Goal: Task Accomplishment & Management: Manage account settings

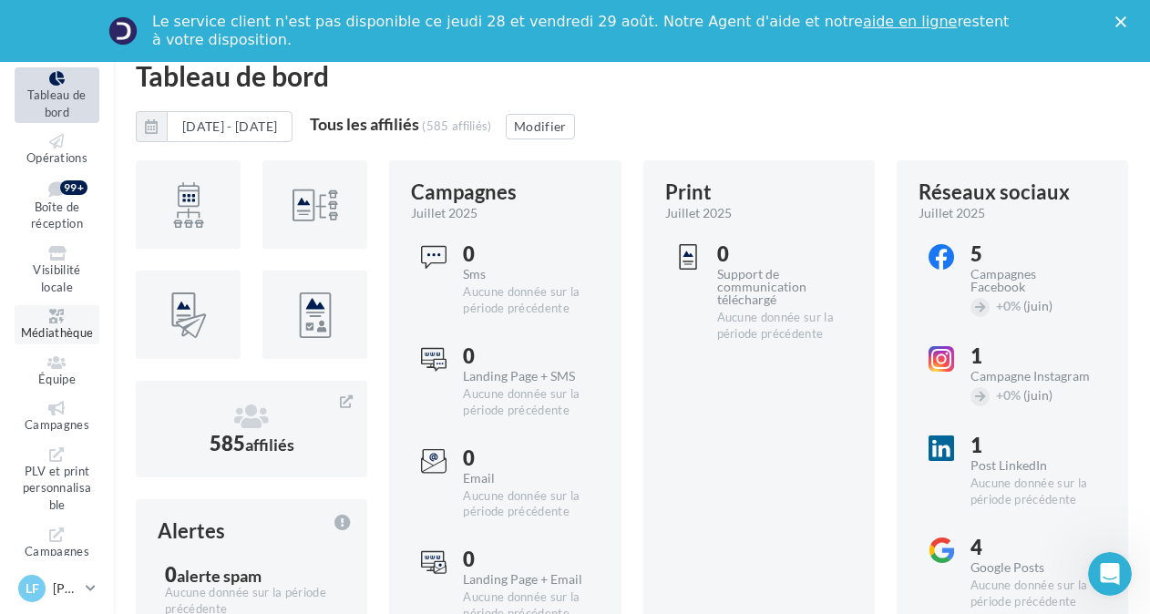
click at [42, 324] on link "Médiathèque" at bounding box center [57, 324] width 85 height 39
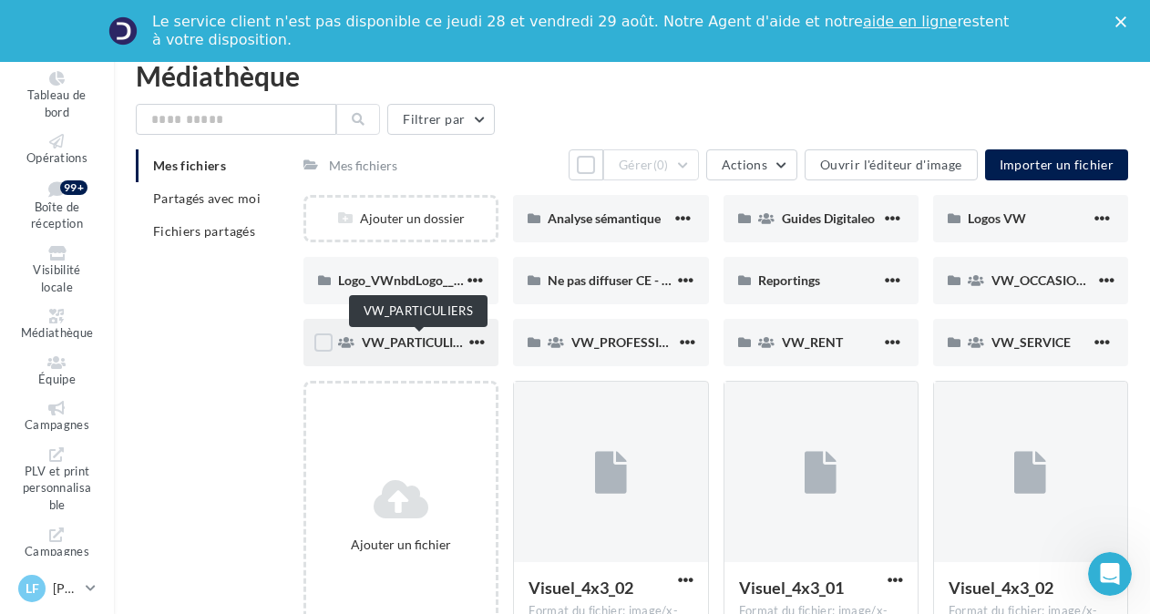
click at [375, 337] on span "VW_PARTICULIERS" at bounding box center [419, 342] width 114 height 15
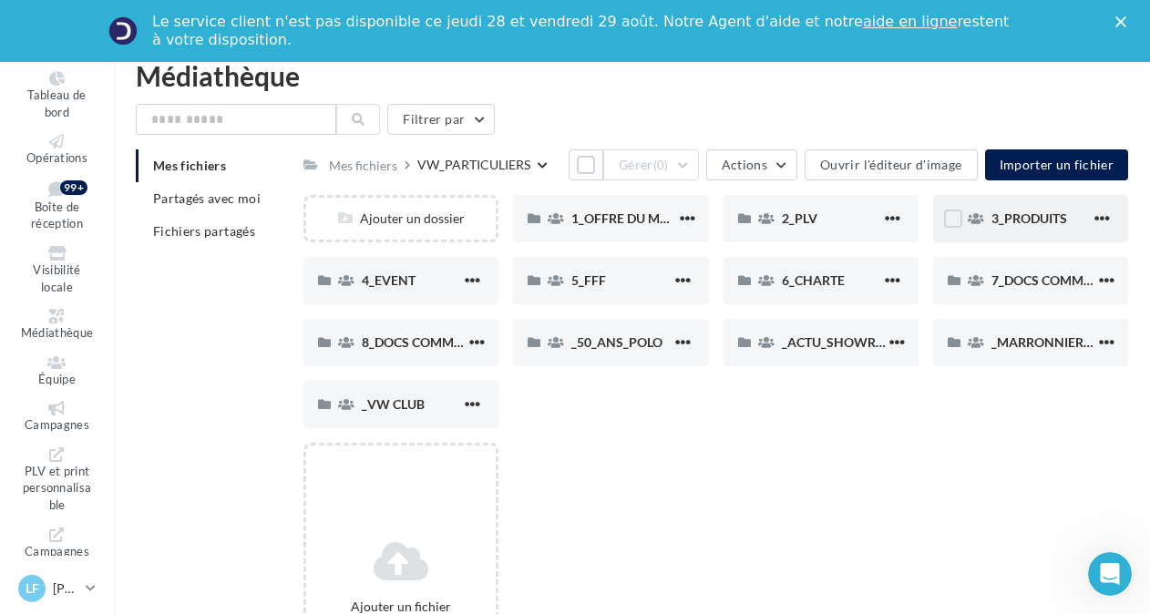
click at [1027, 208] on div "3_PRODUITS" at bounding box center [1030, 218] width 195 height 47
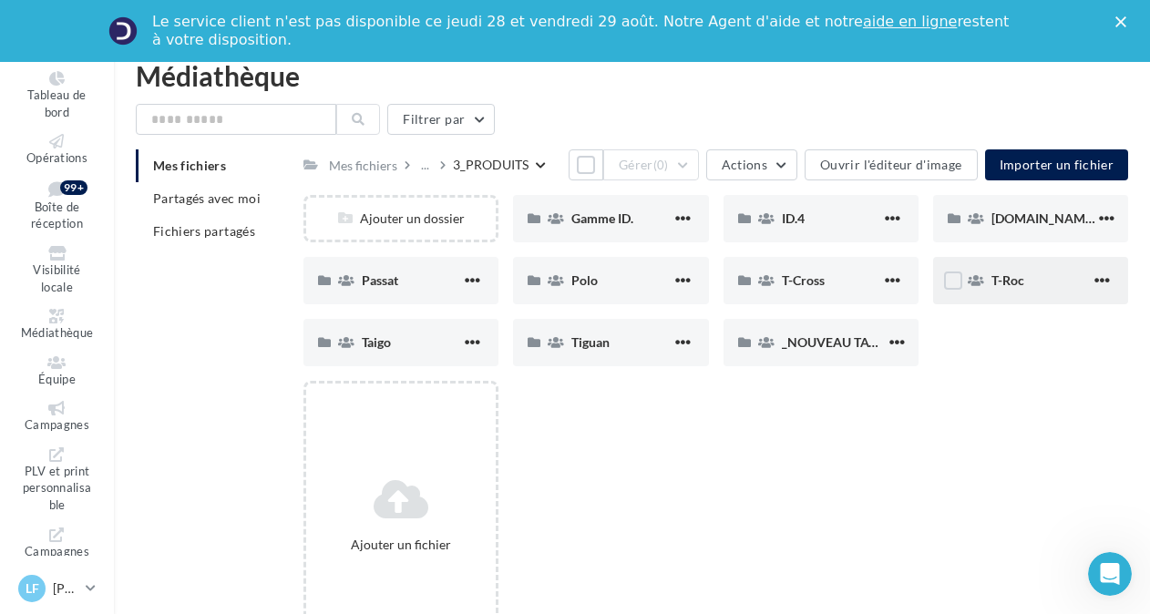
click at [1037, 293] on div "T-Roc" at bounding box center [1030, 280] width 195 height 47
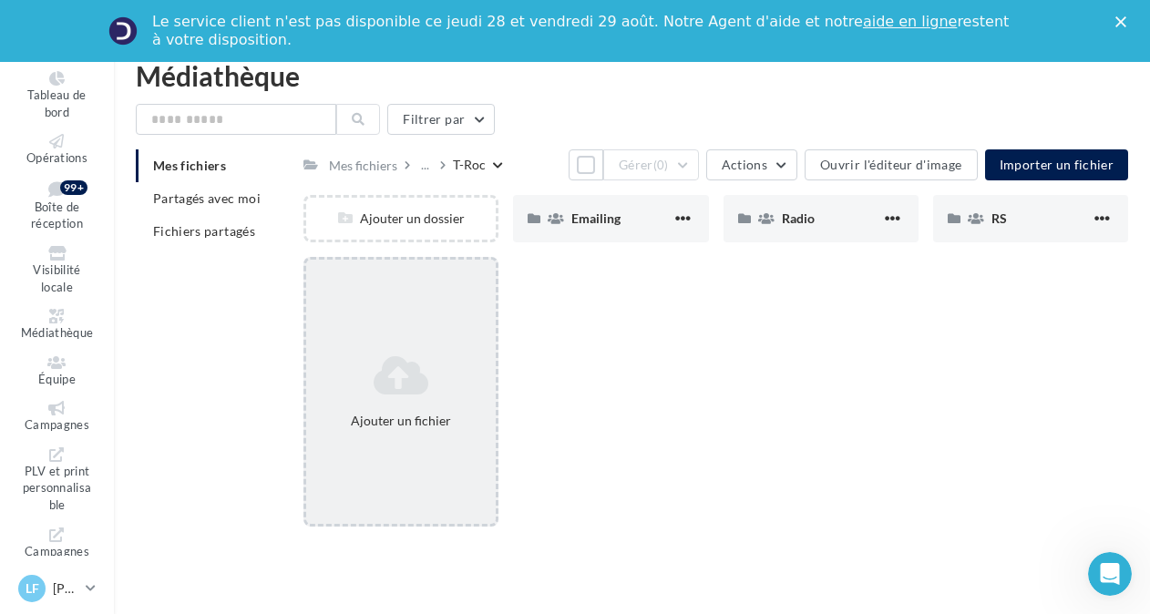
click at [424, 432] on div "Ajouter un fichier" at bounding box center [401, 391] width 190 height 91
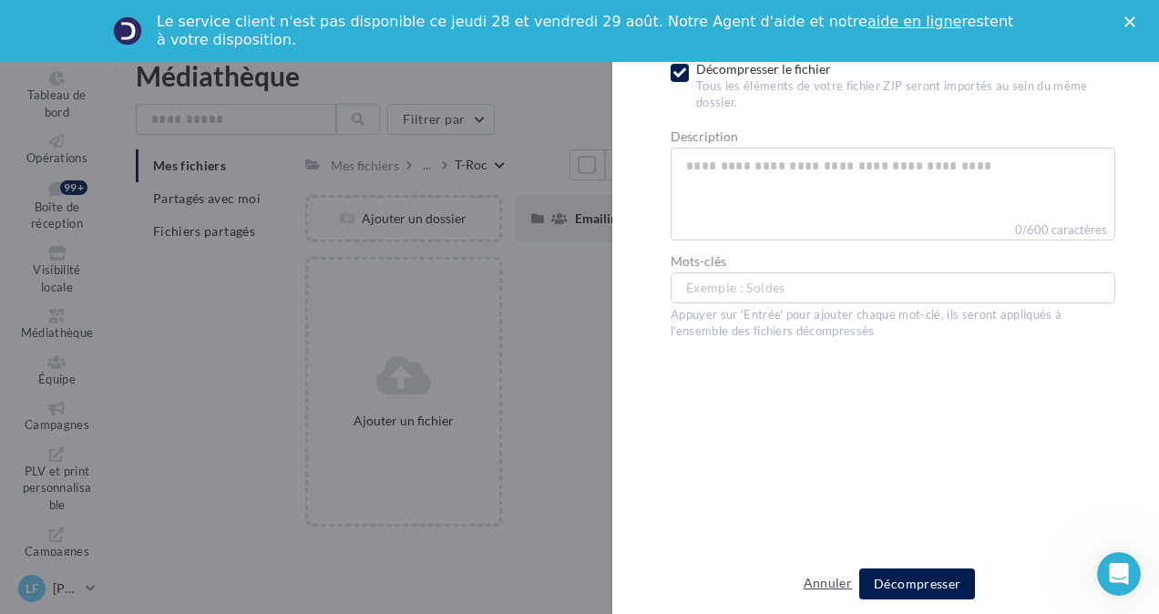
click at [813, 579] on button "Annuler" at bounding box center [828, 583] width 63 height 22
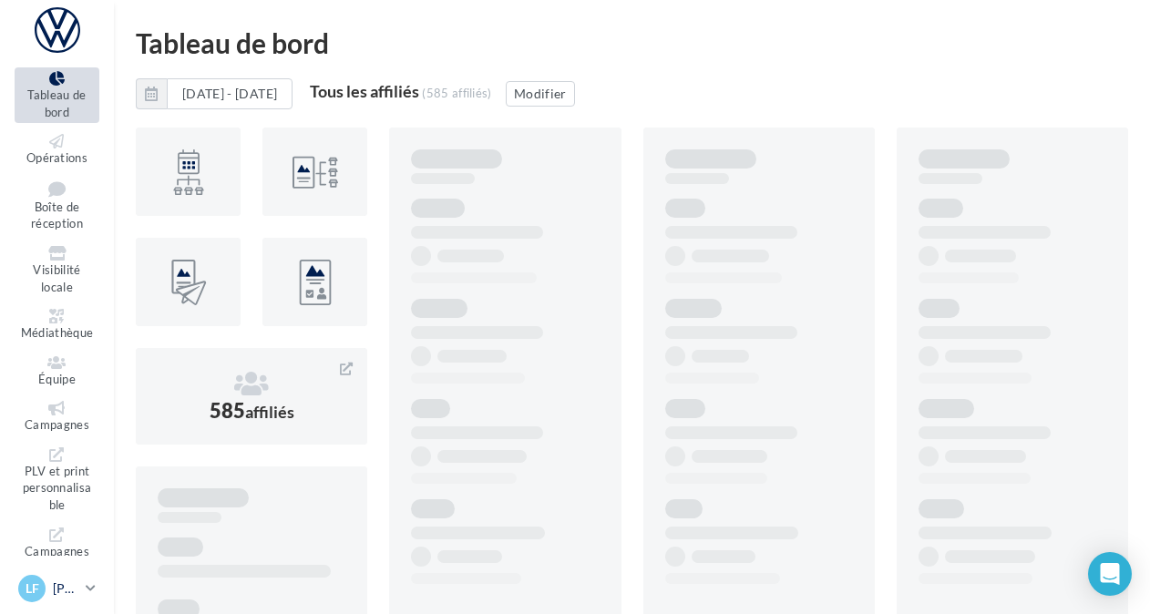
click at [63, 591] on p "[PERSON_NAME]" at bounding box center [66, 589] width 26 height 18
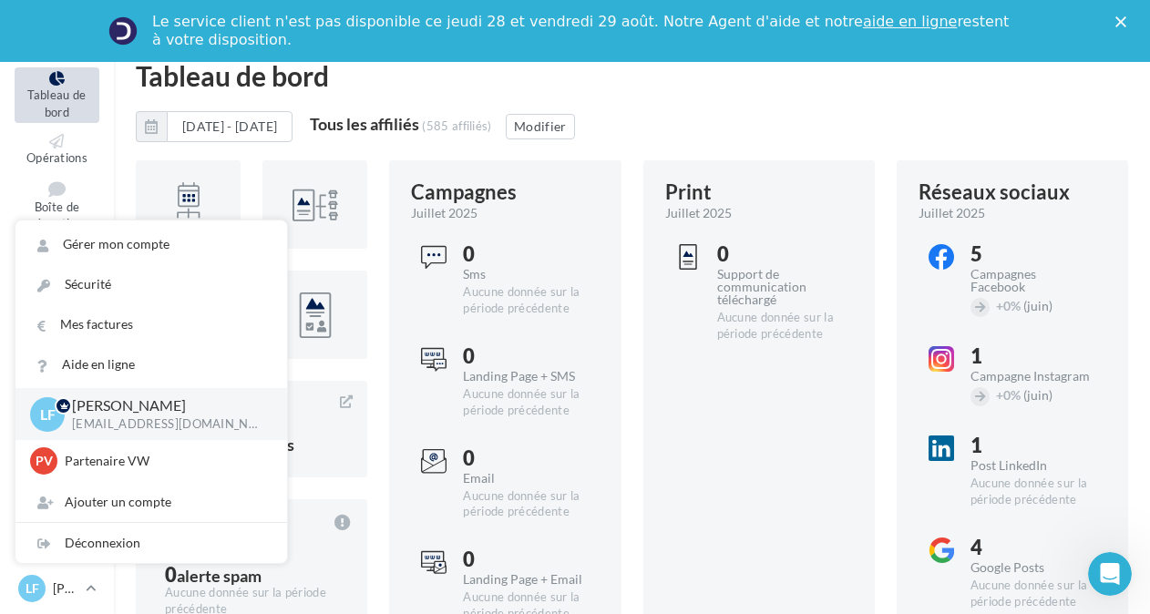
click at [1127, 18] on icon "Fermer" at bounding box center [1121, 21] width 11 height 11
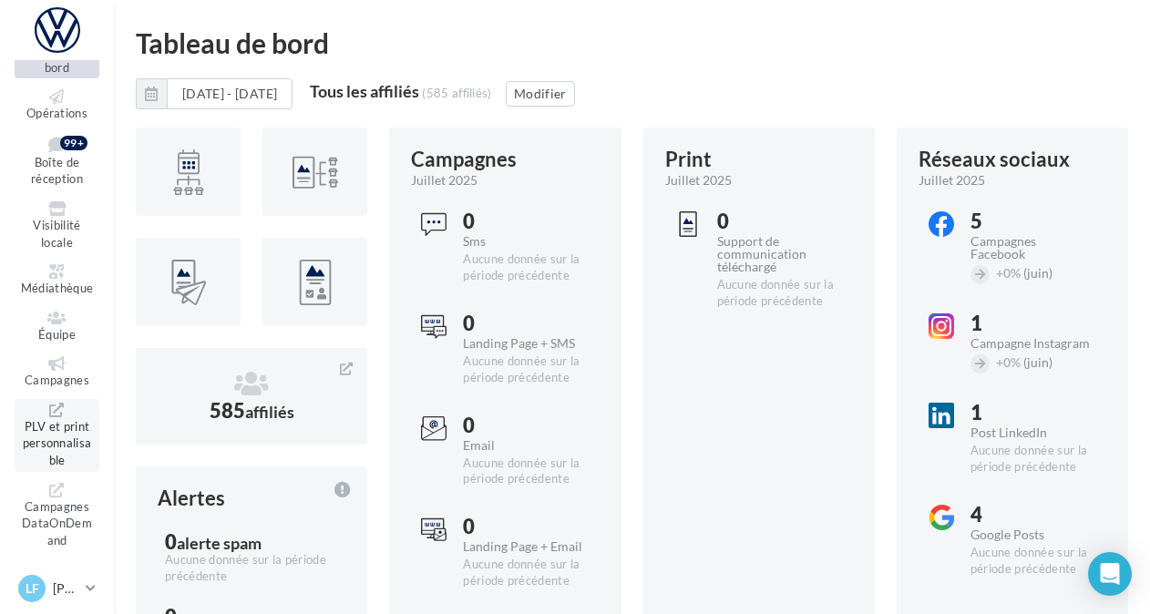
scroll to position [47, 0]
click at [53, 270] on icon at bounding box center [57, 269] width 74 height 15
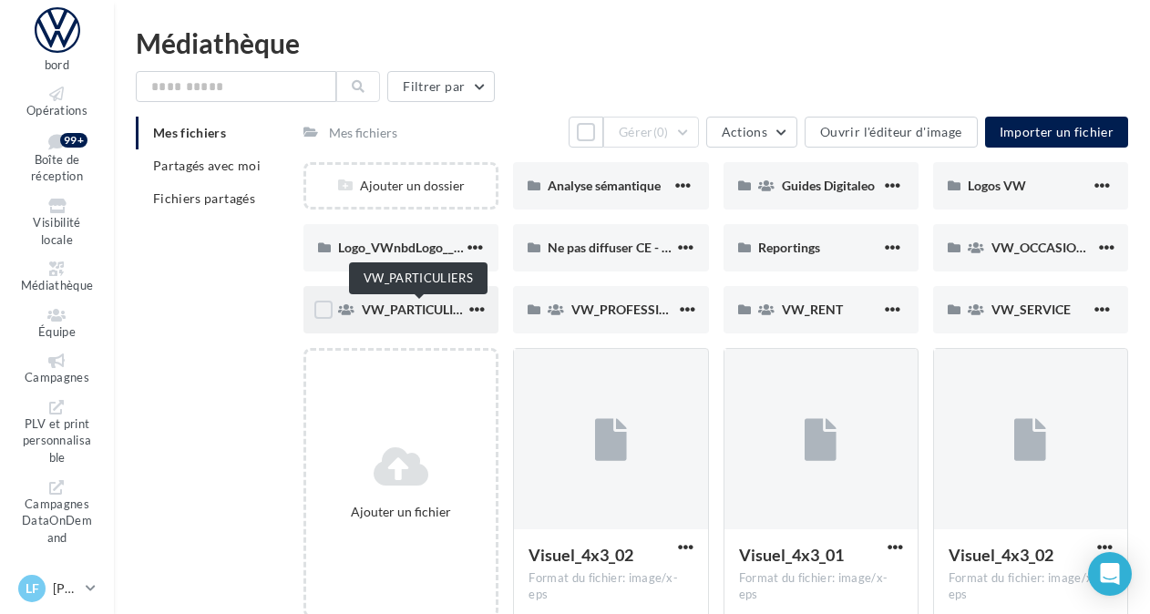
click at [382, 308] on span "VW_PARTICULIERS" at bounding box center [419, 309] width 114 height 15
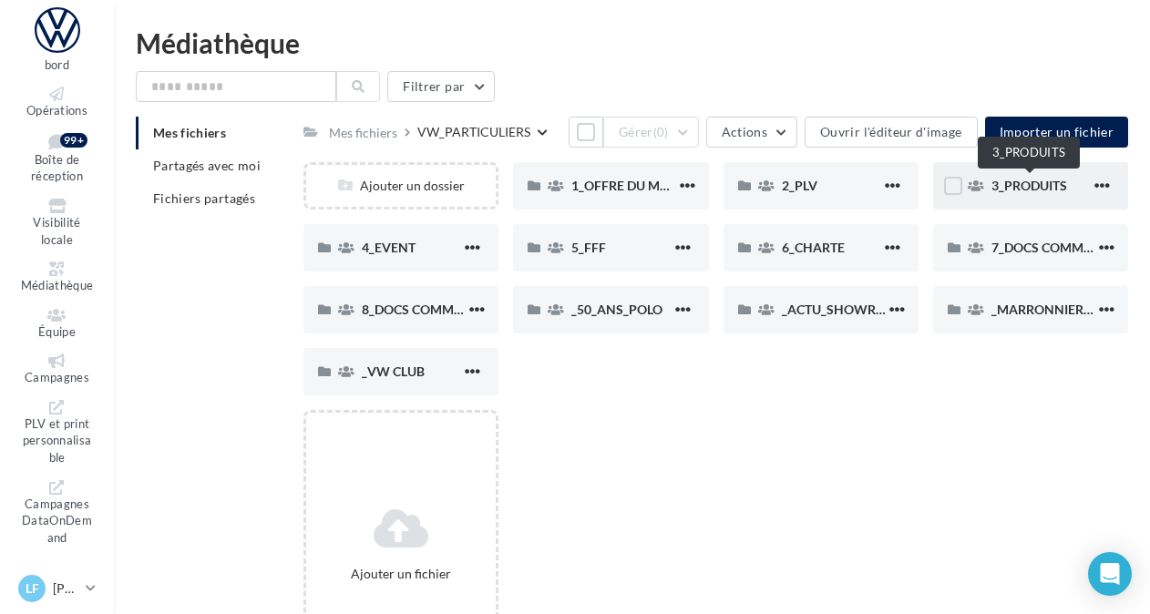
click at [1037, 186] on span "3_PRODUITS" at bounding box center [1030, 185] width 76 height 15
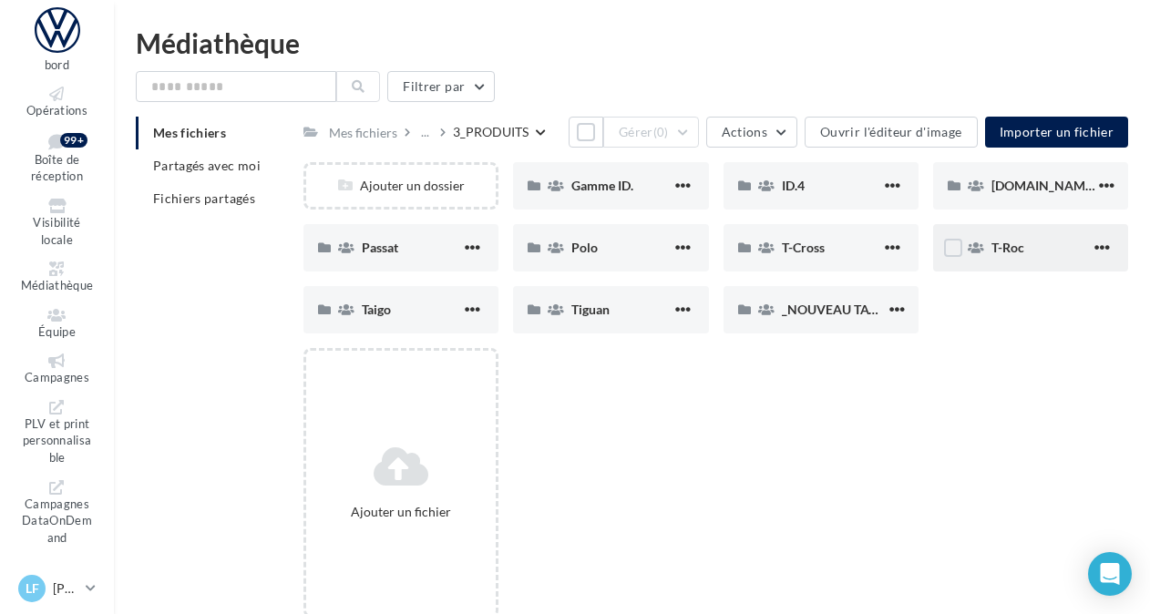
click at [1045, 255] on div "T-Roc" at bounding box center [1041, 248] width 99 height 18
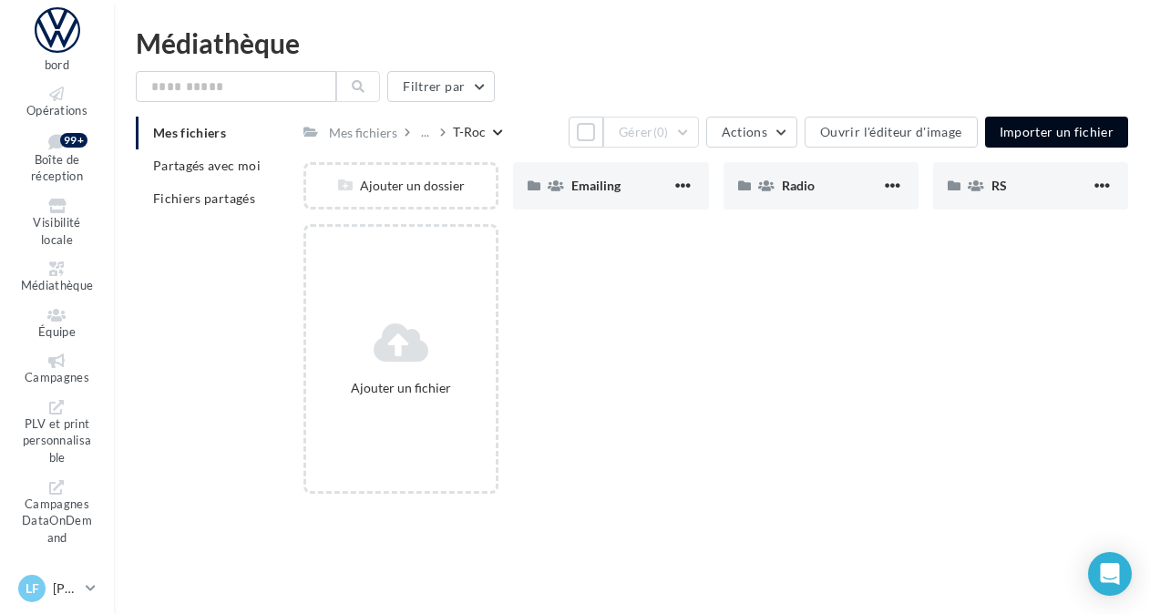
click at [1061, 125] on span "Importer un fichier" at bounding box center [1057, 131] width 115 height 15
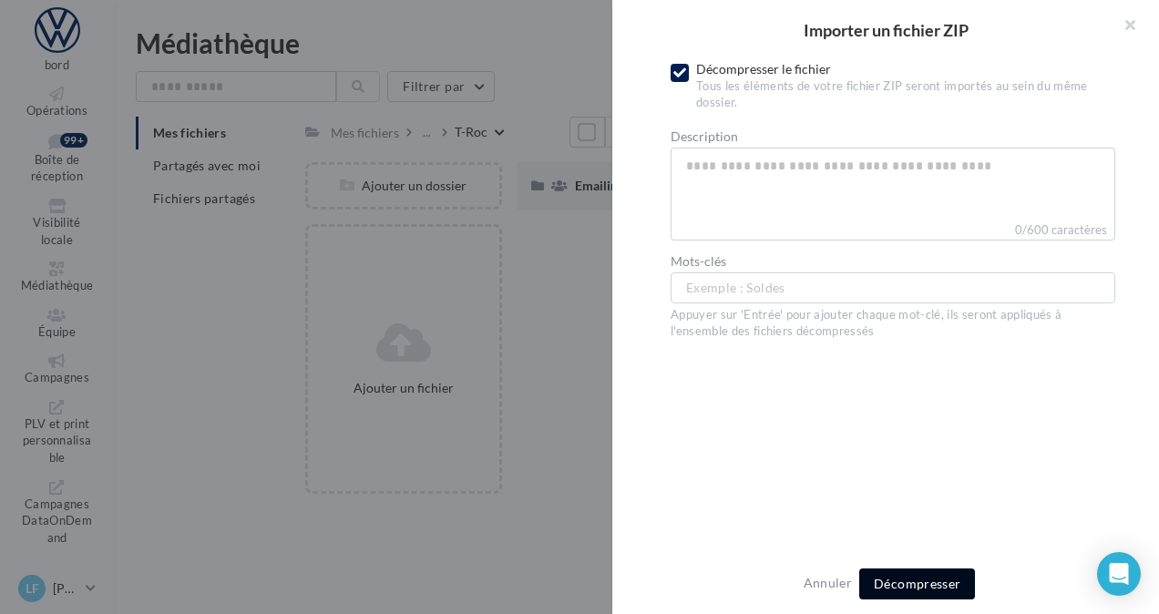
click at [917, 572] on button "Décompresser" at bounding box center [918, 584] width 116 height 31
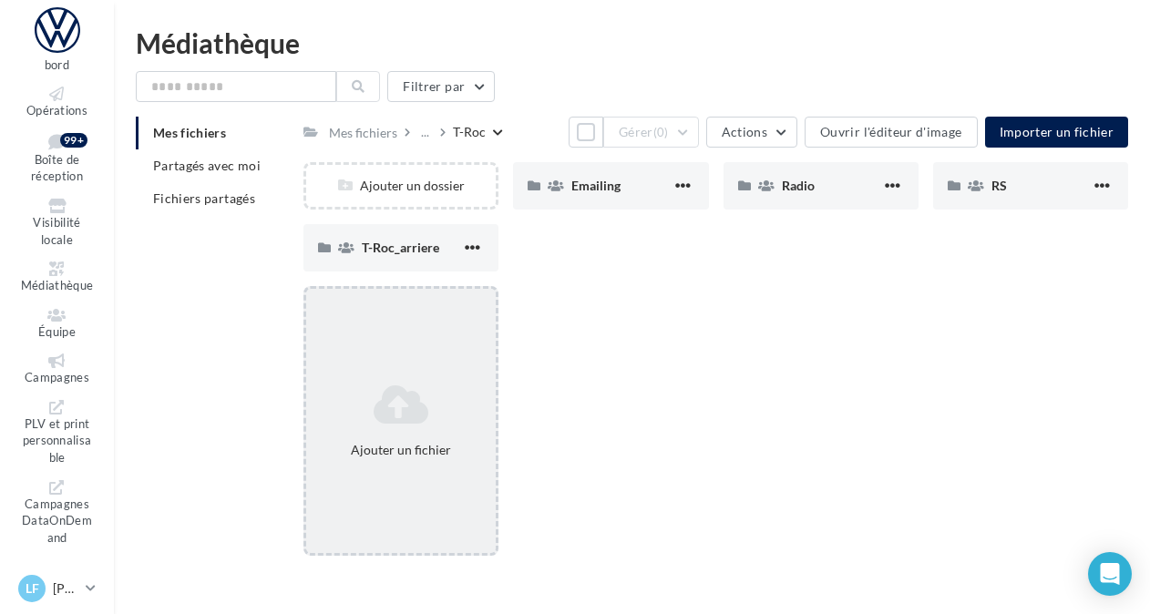
click at [417, 417] on icon at bounding box center [401, 405] width 175 height 44
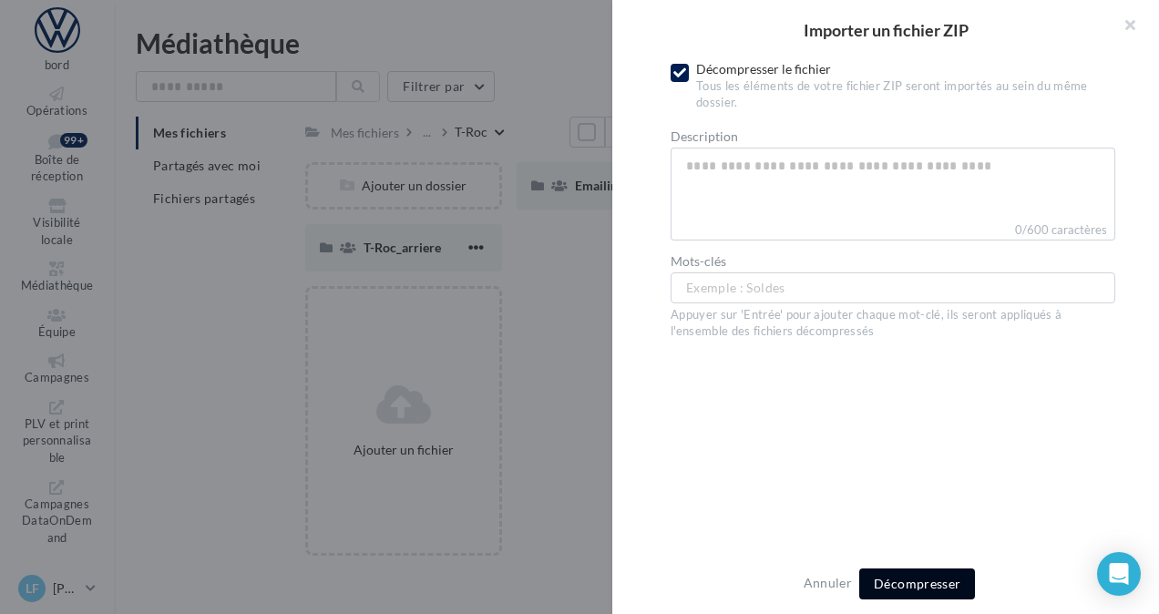
click at [920, 581] on span "Décompresser" at bounding box center [917, 583] width 87 height 15
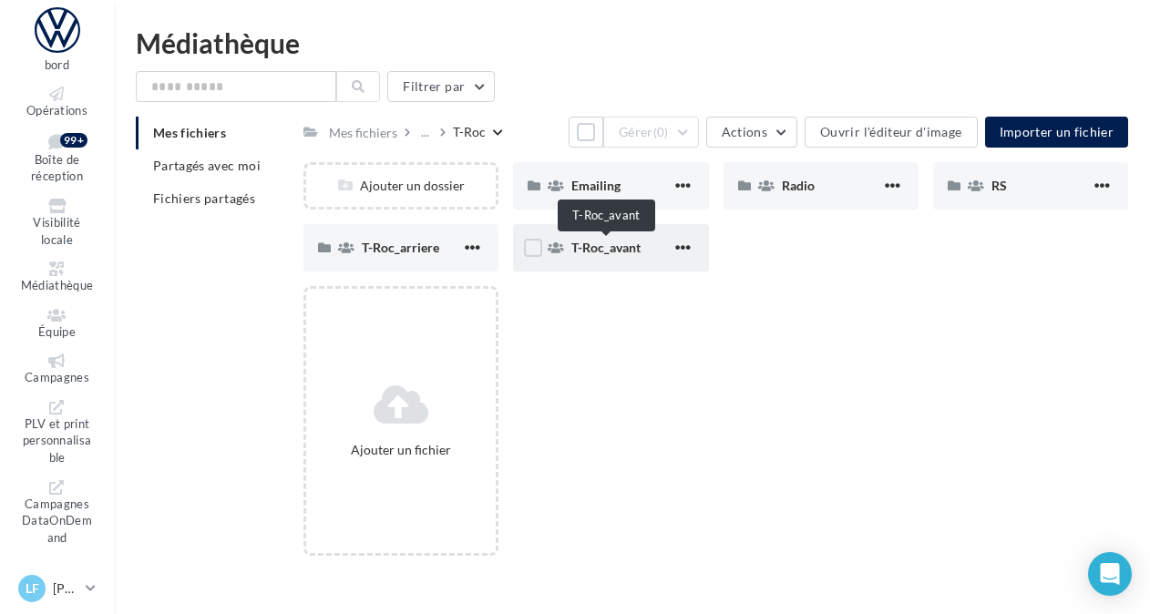
click at [592, 247] on span "T-Roc_avant" at bounding box center [606, 247] width 69 height 15
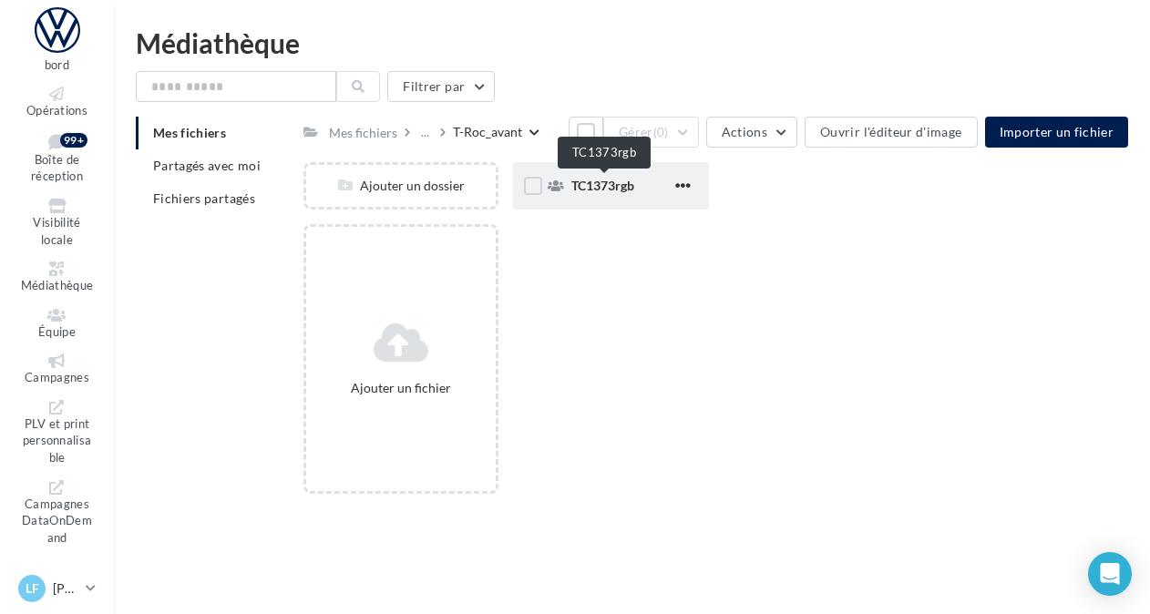
click at [607, 191] on span "TC1373rgb" at bounding box center [603, 185] width 63 height 15
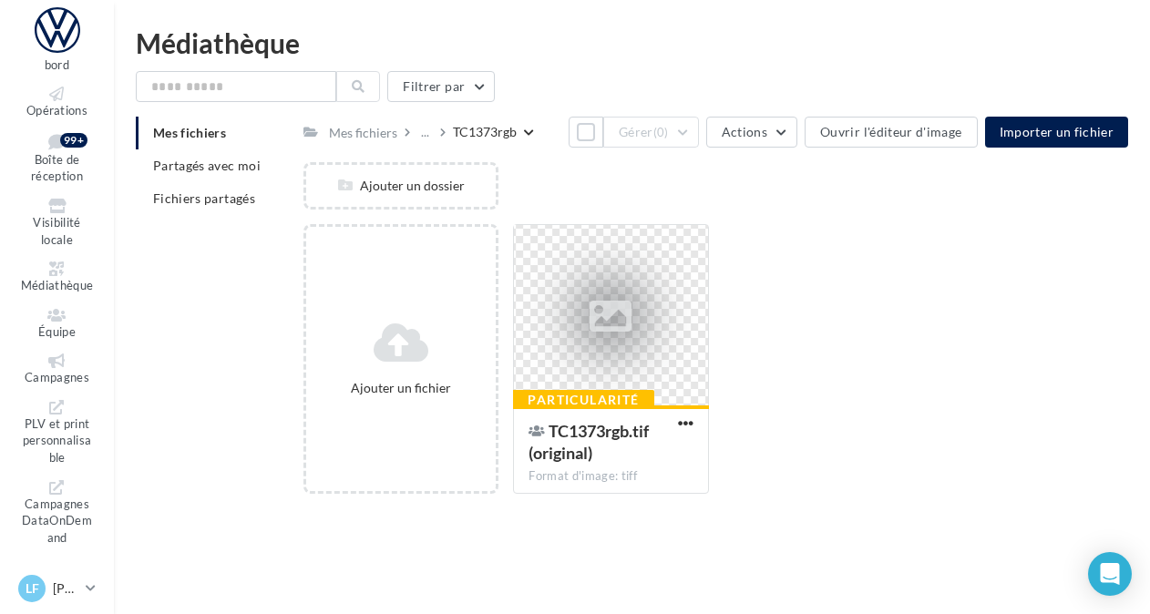
click at [476, 141] on div "Mes fichiers ... TC1373rgb" at bounding box center [419, 131] width 231 height 26
click at [472, 128] on div "TC1373rgb" at bounding box center [485, 132] width 64 height 18
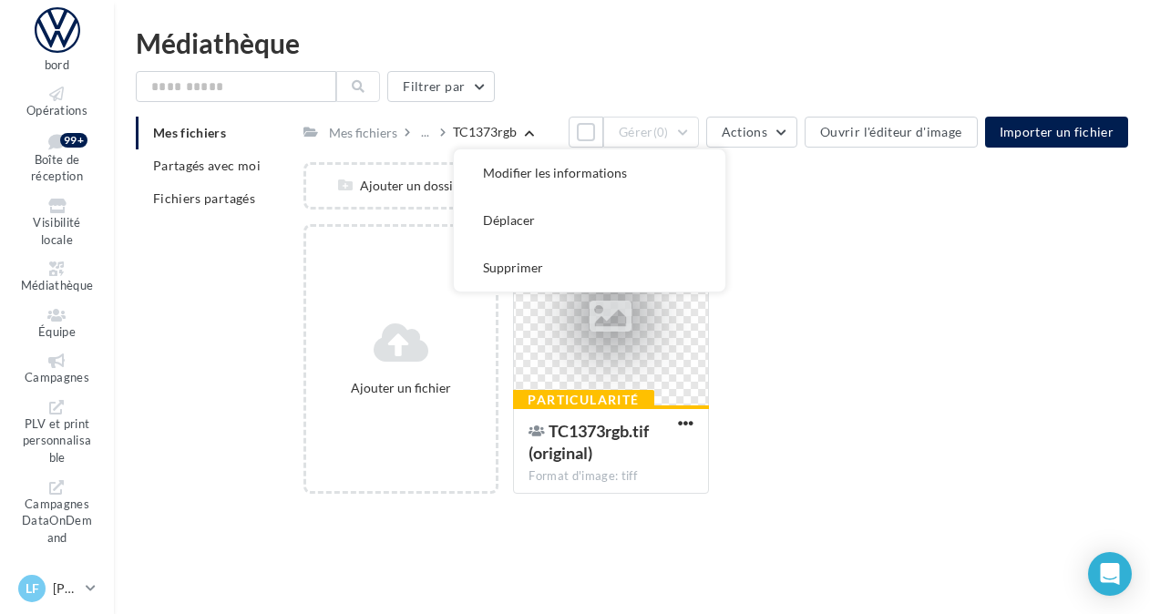
click at [469, 128] on div "TC1373rgb" at bounding box center [485, 132] width 64 height 18
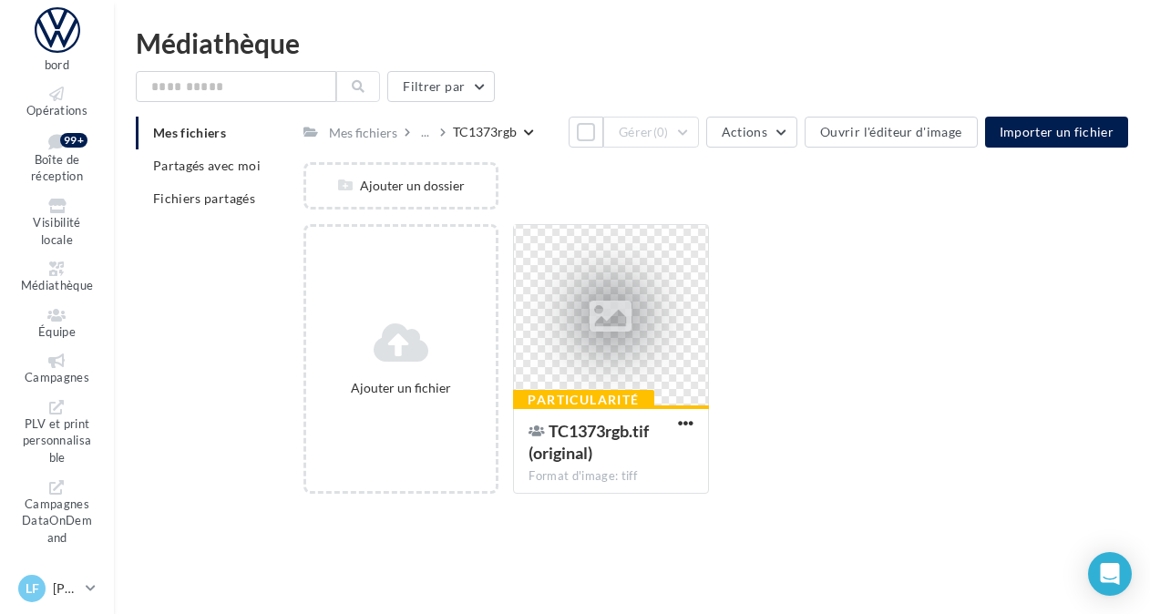
click at [471, 133] on div "TC1373rgb" at bounding box center [485, 132] width 64 height 18
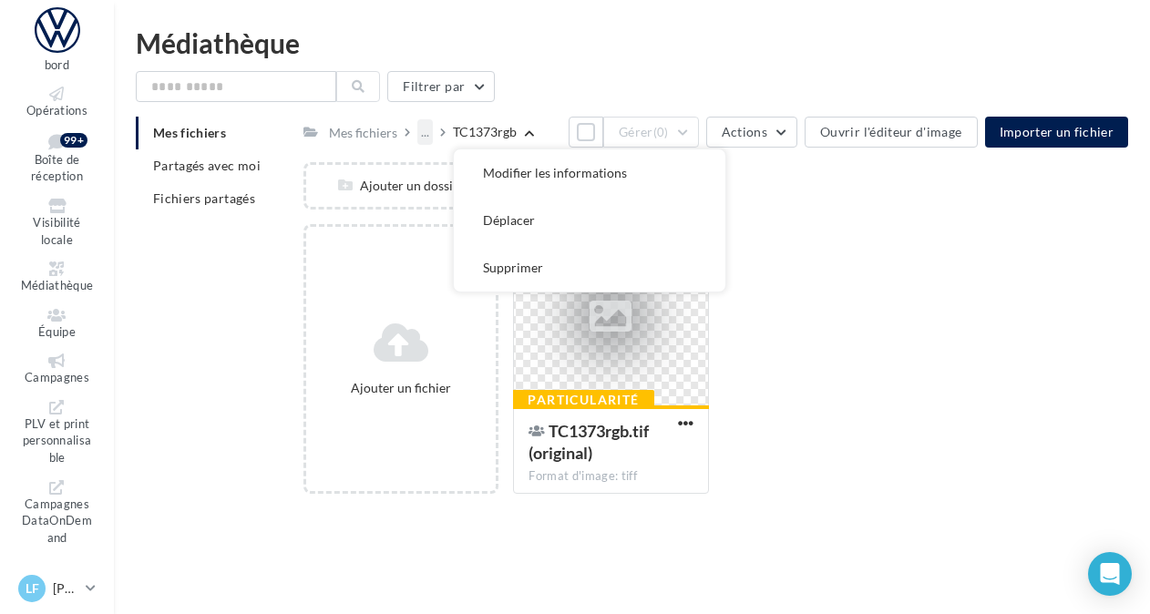
click at [427, 132] on div "..." at bounding box center [424, 132] width 15 height 26
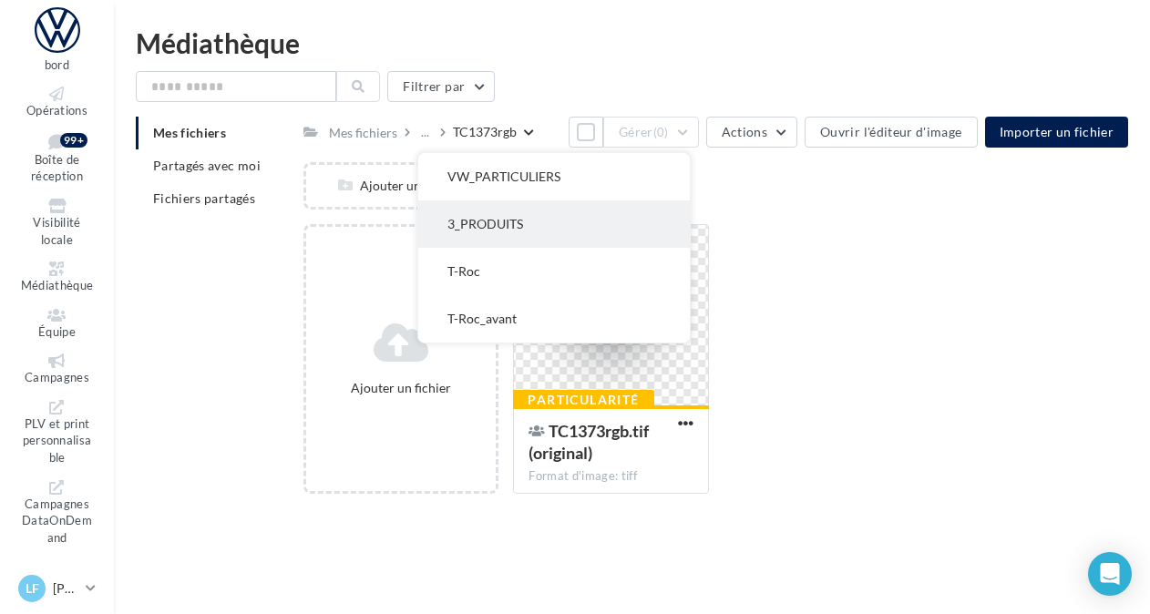
click at [505, 228] on button "3_PRODUITS" at bounding box center [554, 224] width 272 height 47
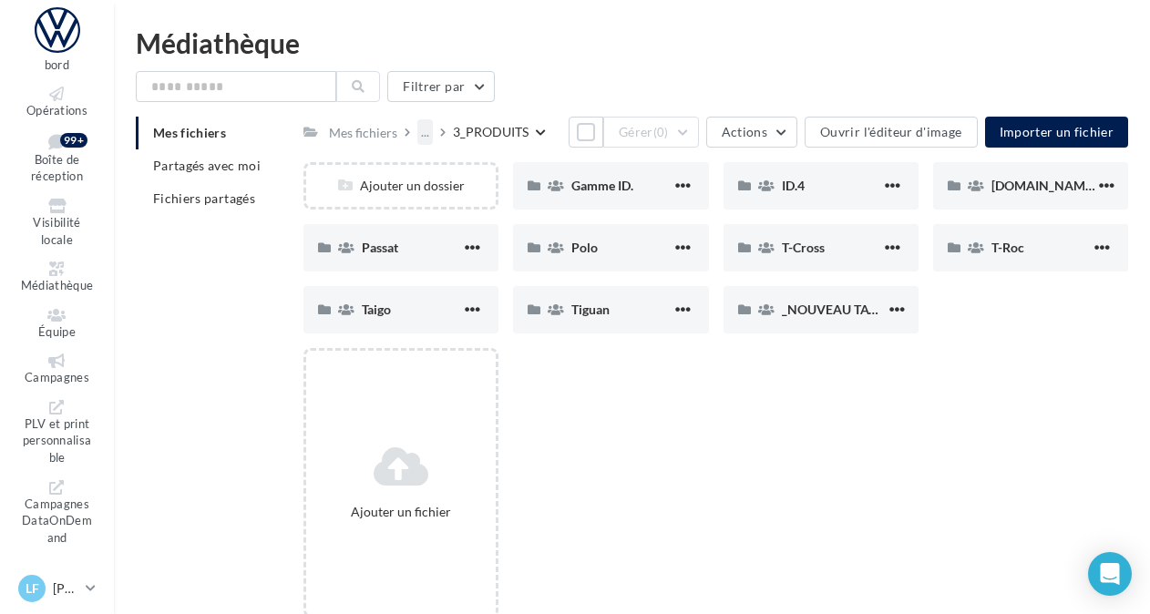
click at [427, 131] on div "..." at bounding box center [424, 132] width 15 height 26
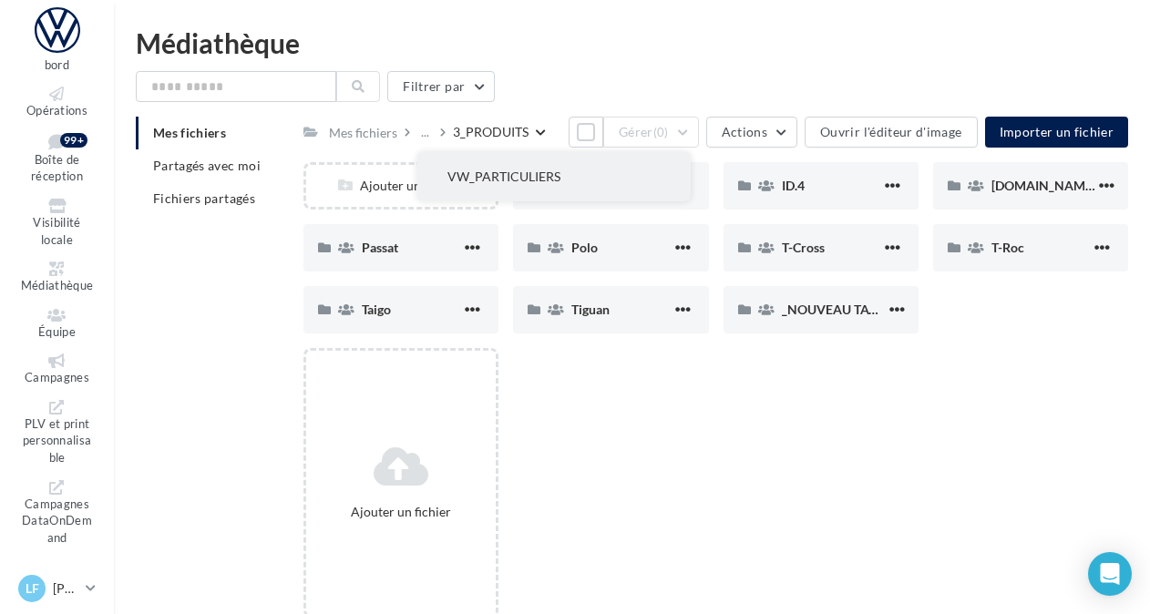
click at [478, 172] on button "VW_PARTICULIERS" at bounding box center [554, 176] width 272 height 47
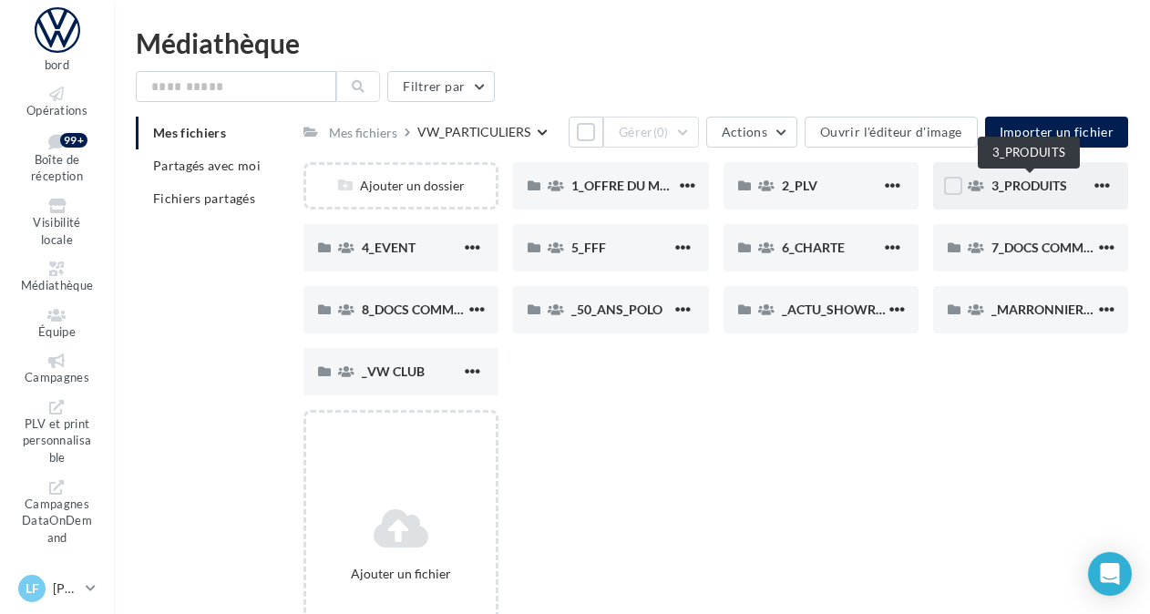
click at [1037, 181] on span "3_PRODUITS" at bounding box center [1030, 185] width 76 height 15
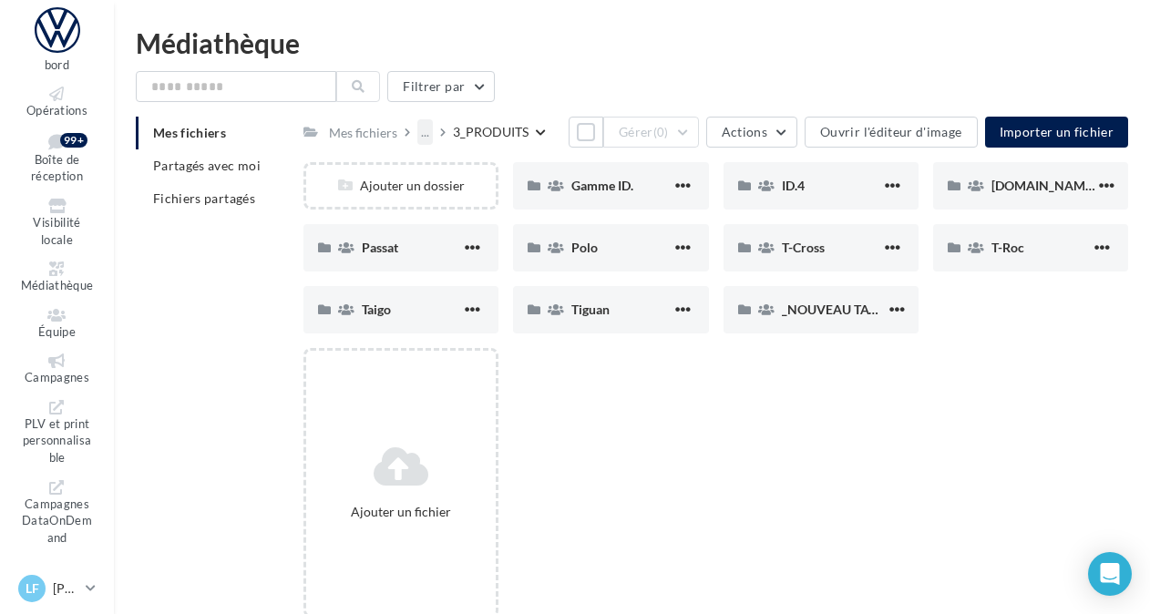
click at [421, 135] on div "..." at bounding box center [424, 132] width 15 height 26
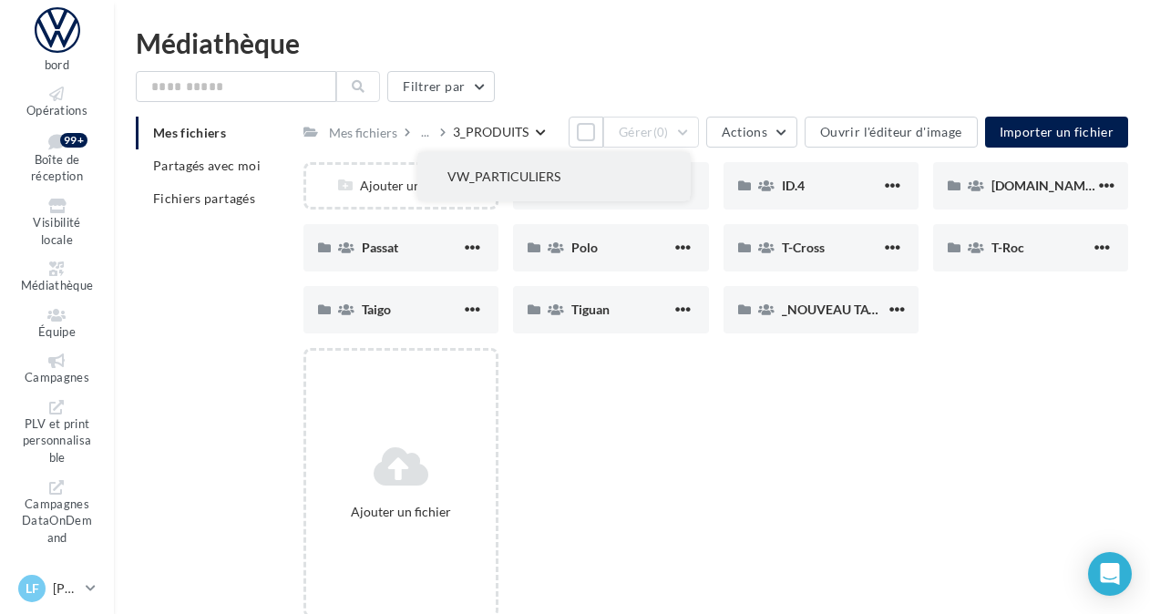
click at [472, 170] on button "VW_PARTICULIERS" at bounding box center [554, 176] width 272 height 47
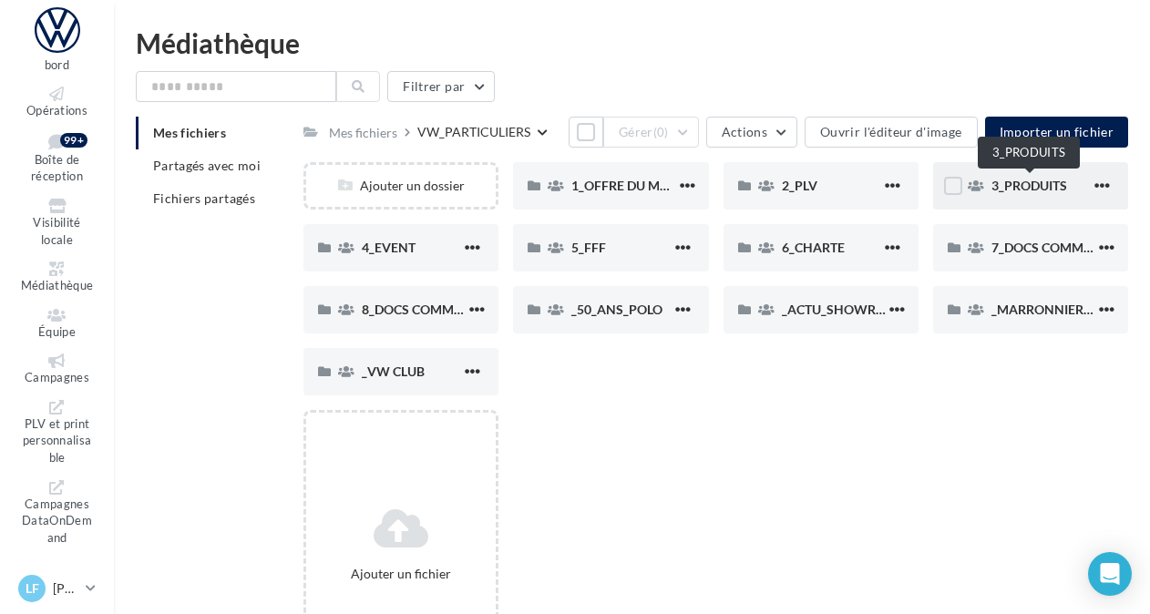
click at [1029, 190] on span "3_PRODUITS" at bounding box center [1030, 185] width 76 height 15
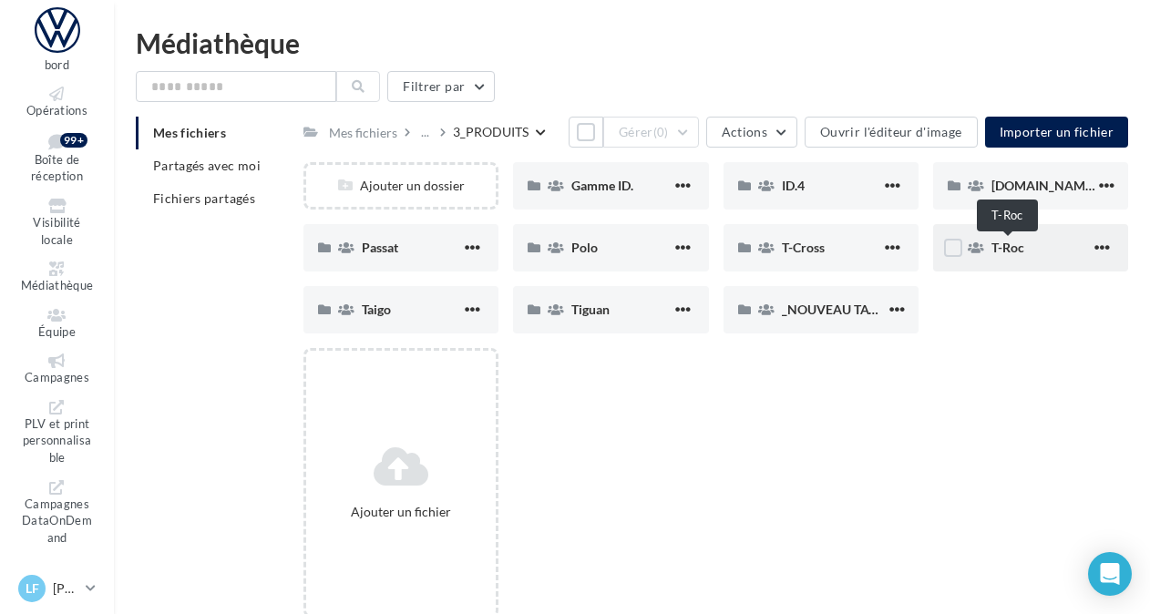
click at [1006, 245] on span "T-Roc" at bounding box center [1008, 247] width 33 height 15
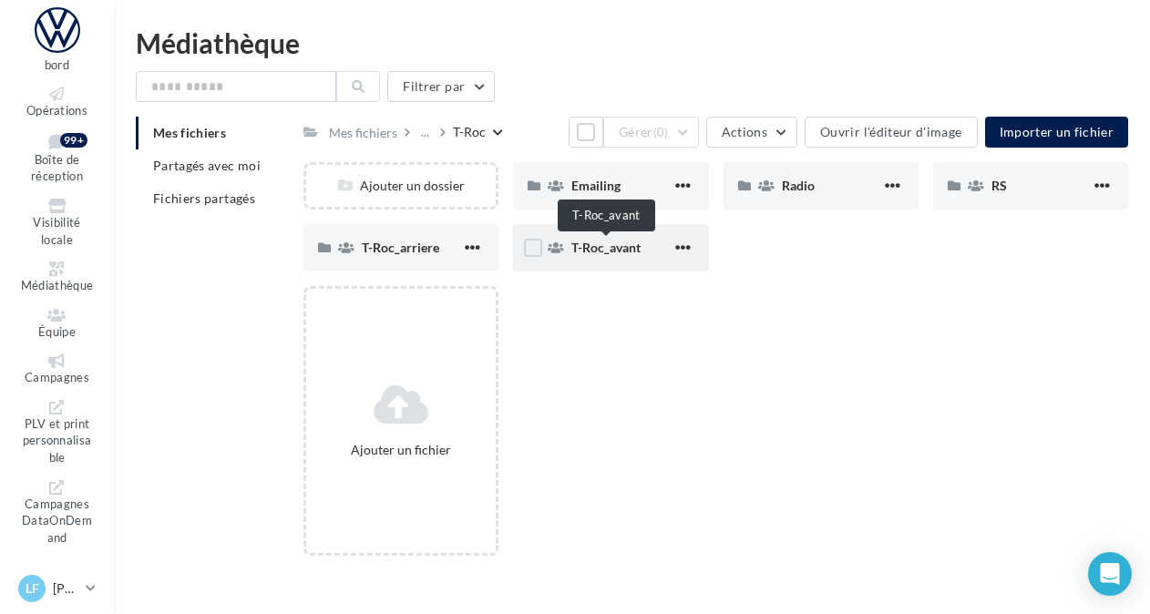
click at [618, 252] on span "T-Roc_avant" at bounding box center [606, 247] width 69 height 15
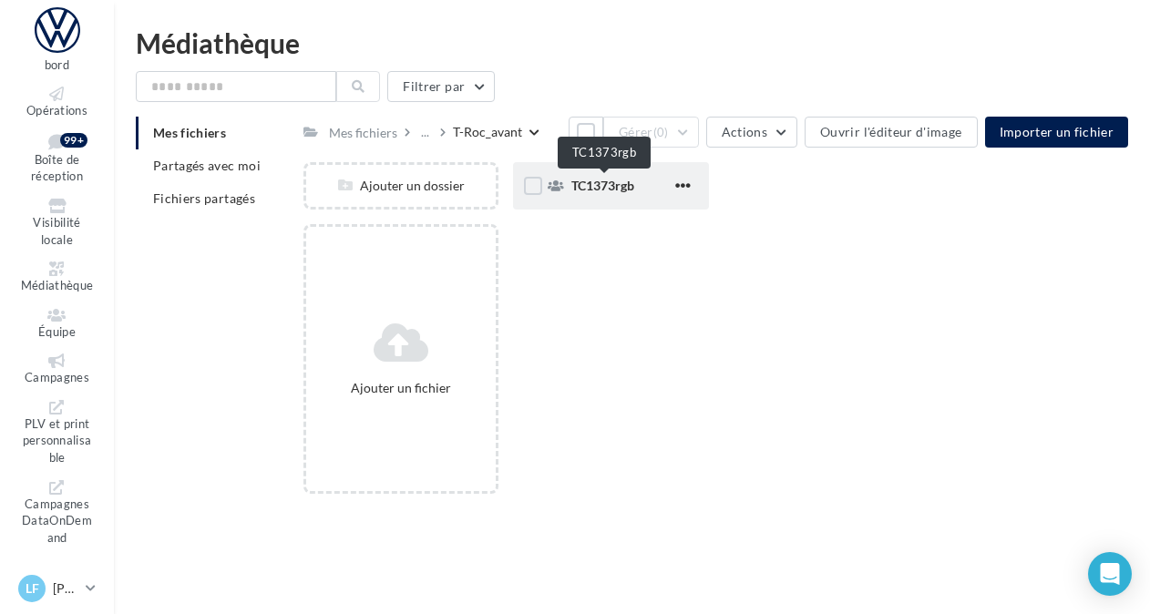
click at [586, 185] on span "TC1373rgb" at bounding box center [603, 185] width 63 height 15
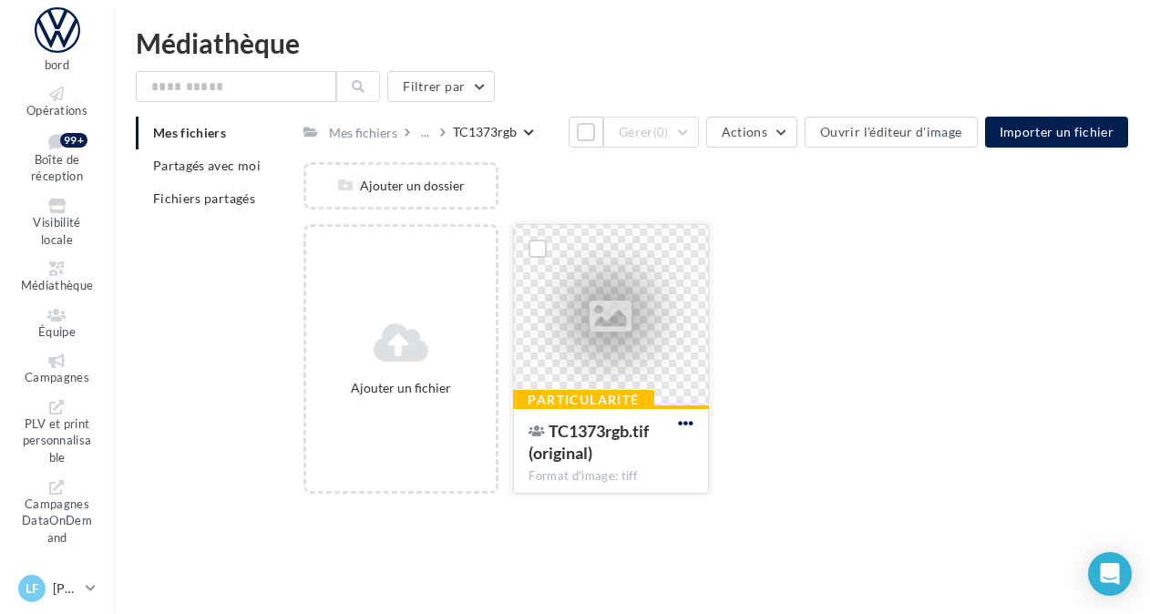
click at [687, 424] on span "button" at bounding box center [685, 423] width 15 height 15
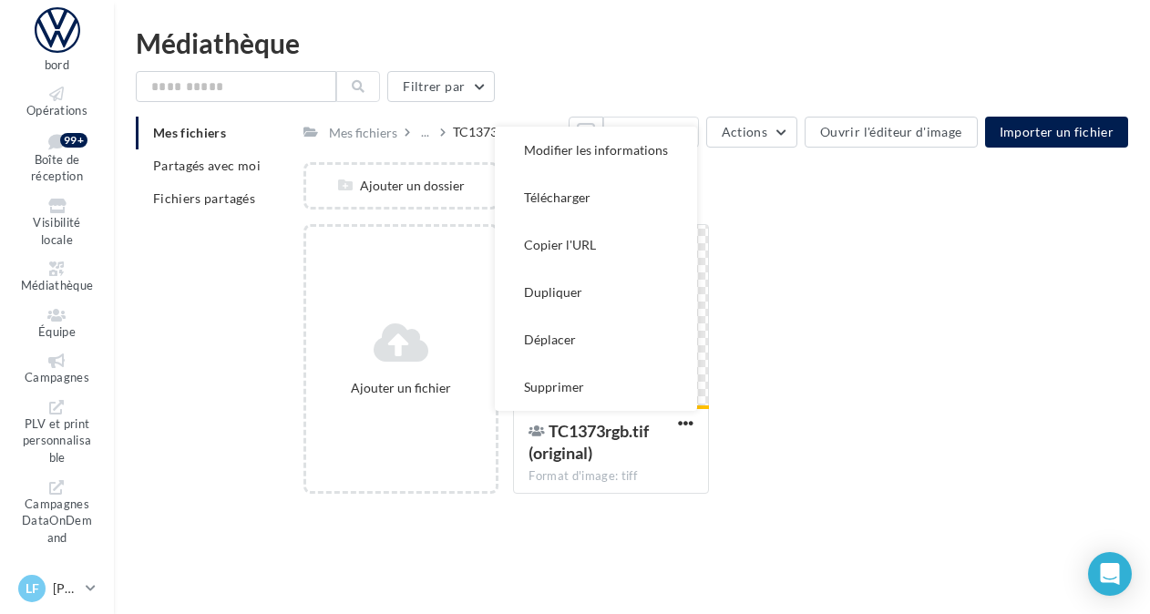
click at [811, 363] on div "Ajouter un fichier Particularité TC1373rgb.tif (original) Format d'image: tiff …" at bounding box center [723, 366] width 839 height 284
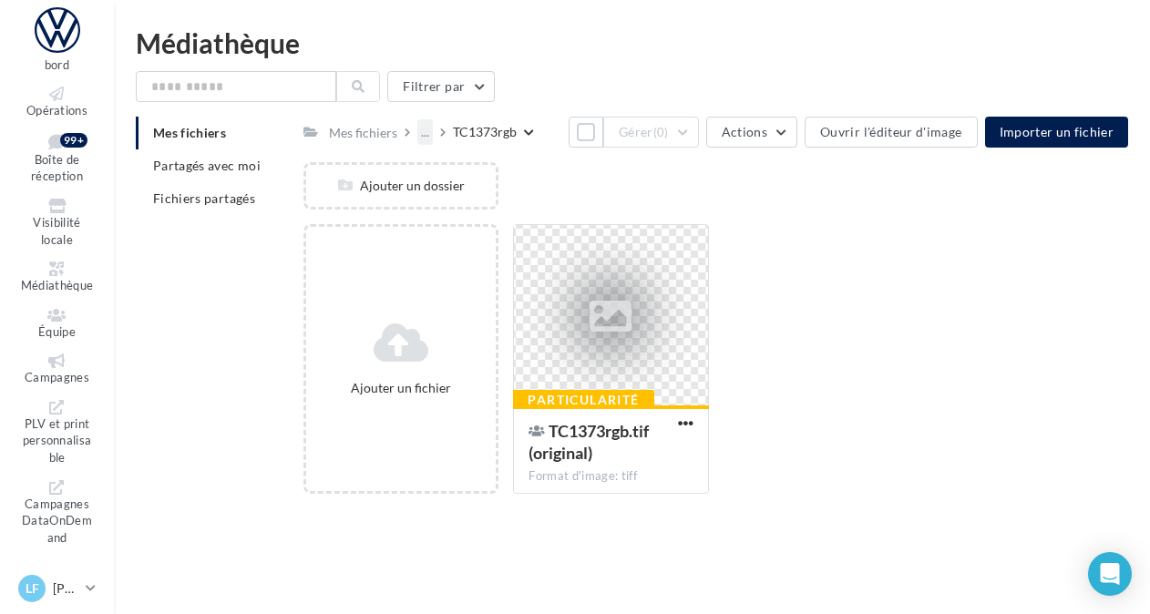
click at [425, 136] on div "..." at bounding box center [424, 132] width 15 height 26
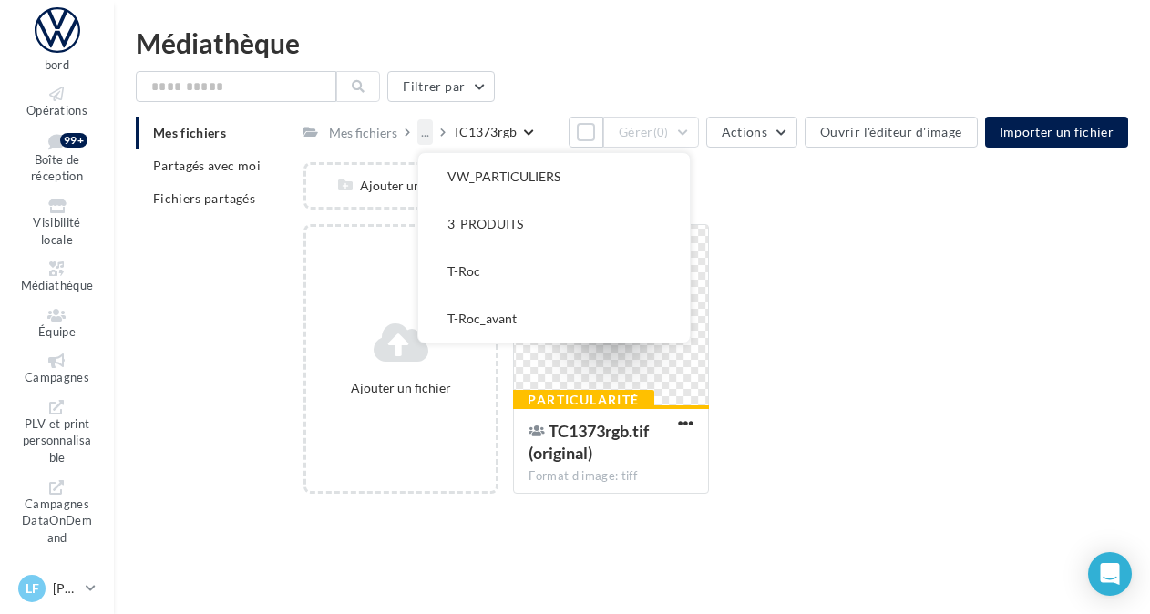
click at [425, 136] on div "..." at bounding box center [424, 132] width 15 height 26
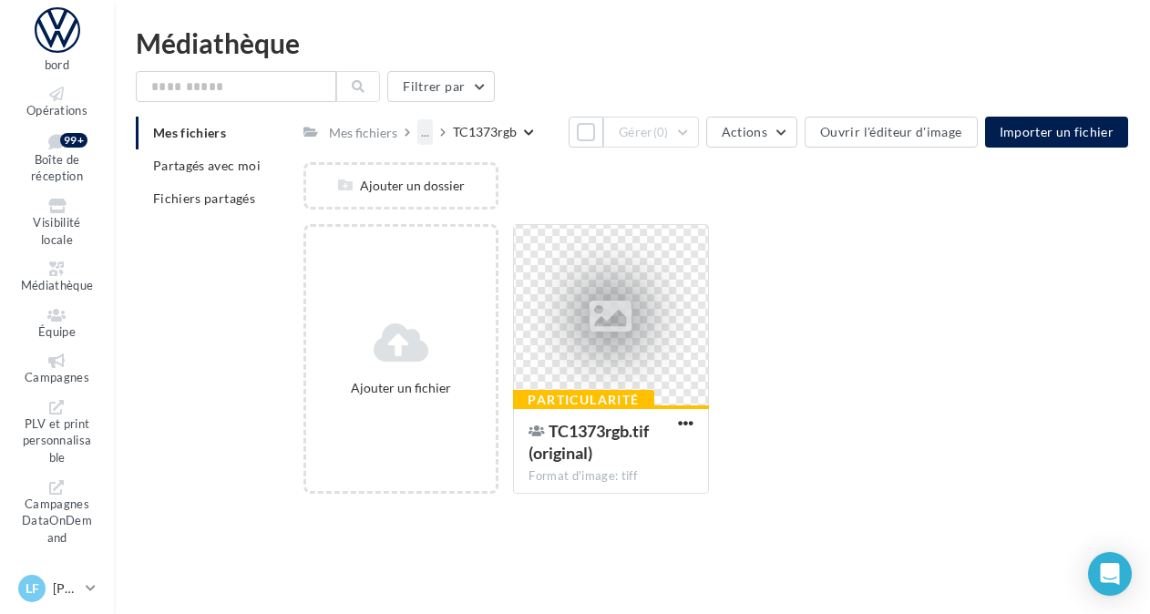
click at [427, 131] on div "..." at bounding box center [424, 132] width 15 height 26
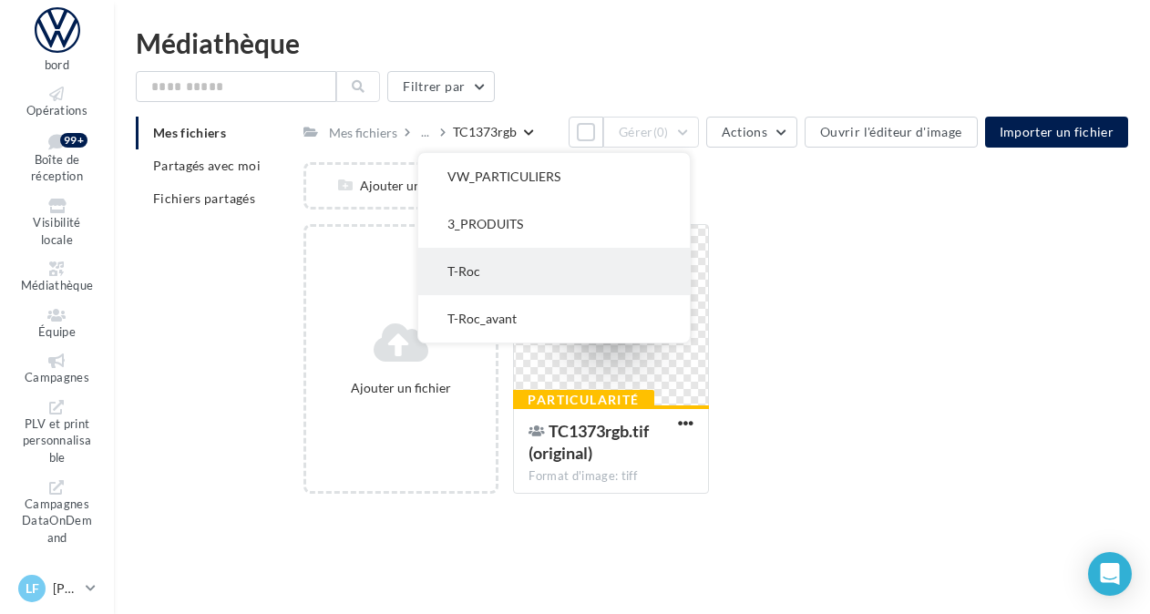
click at [476, 272] on button "T-Roc" at bounding box center [554, 271] width 272 height 47
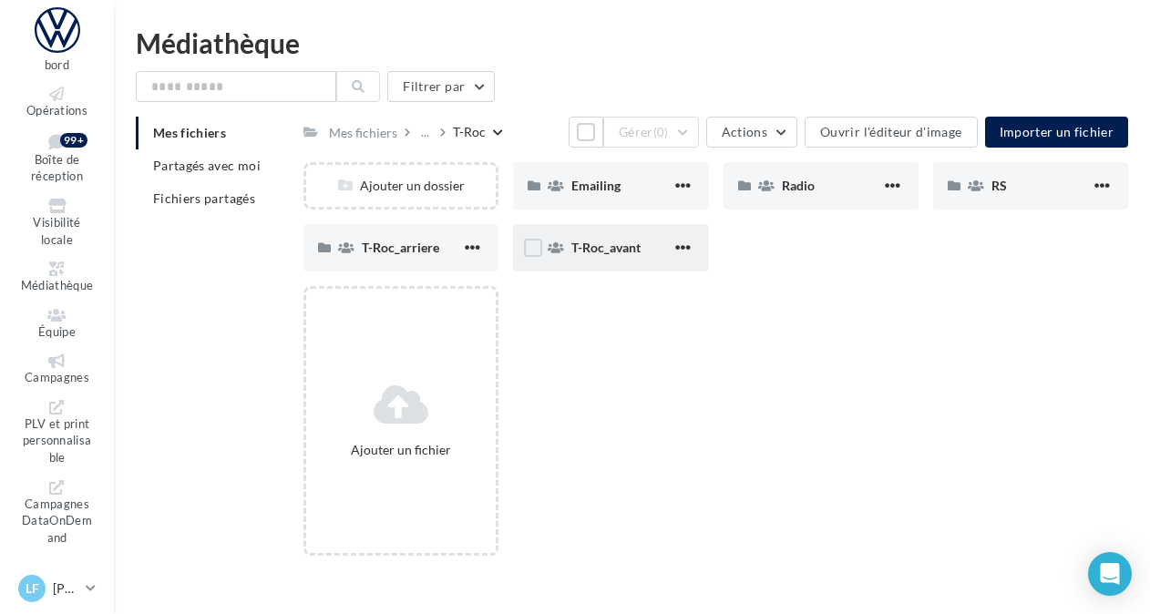
click at [691, 246] on button "button" at bounding box center [683, 249] width 23 height 18
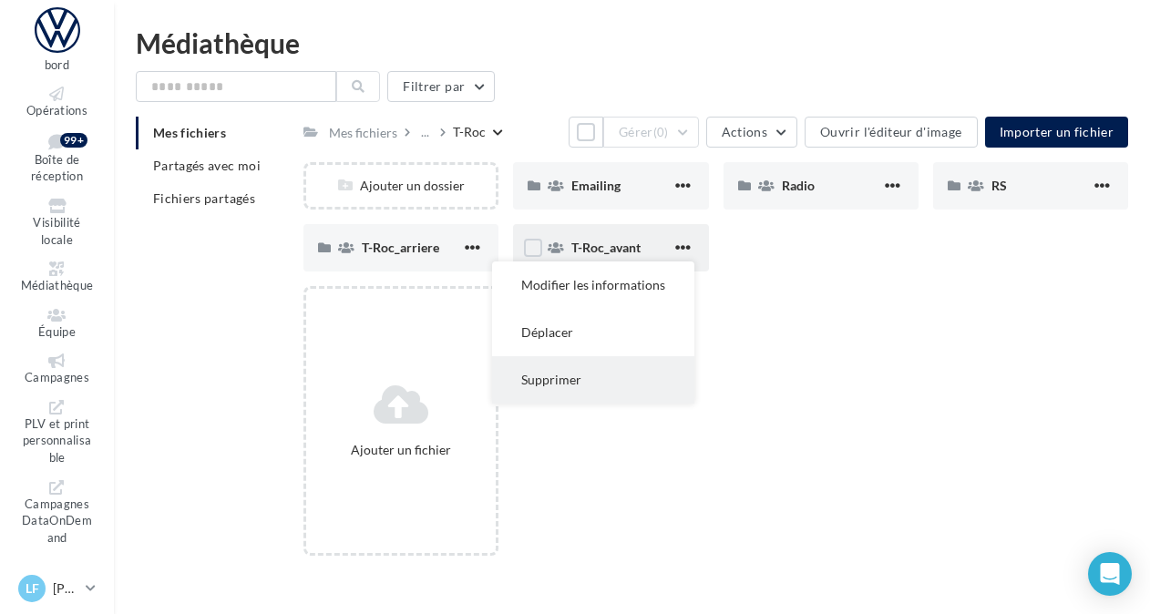
click at [599, 390] on button "Supprimer" at bounding box center [593, 379] width 202 height 47
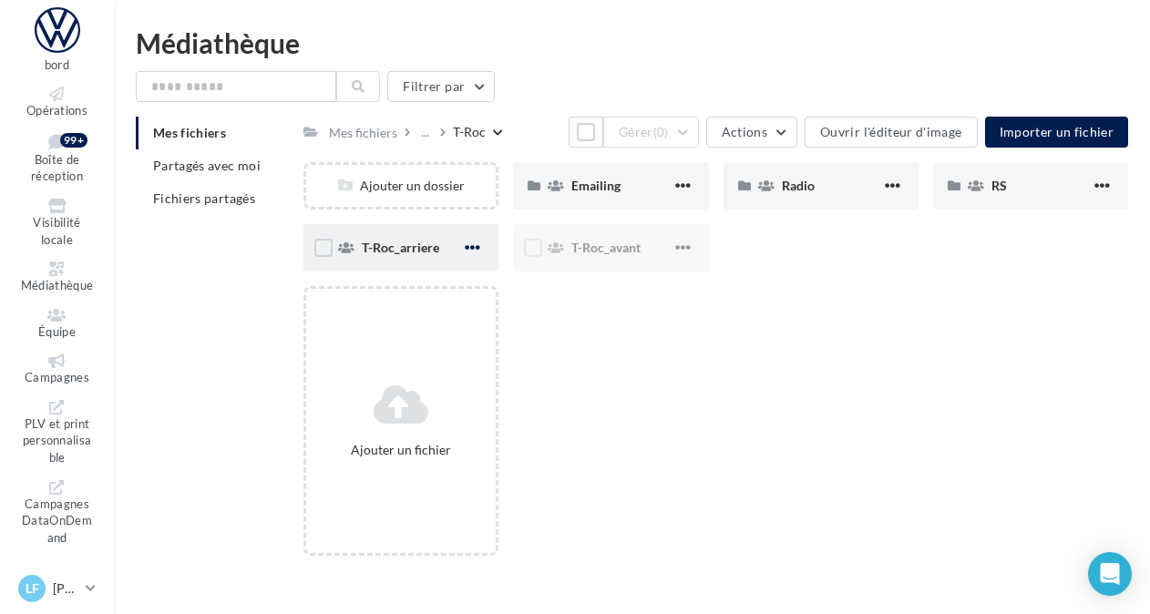
click at [477, 246] on span "button" at bounding box center [472, 247] width 15 height 15
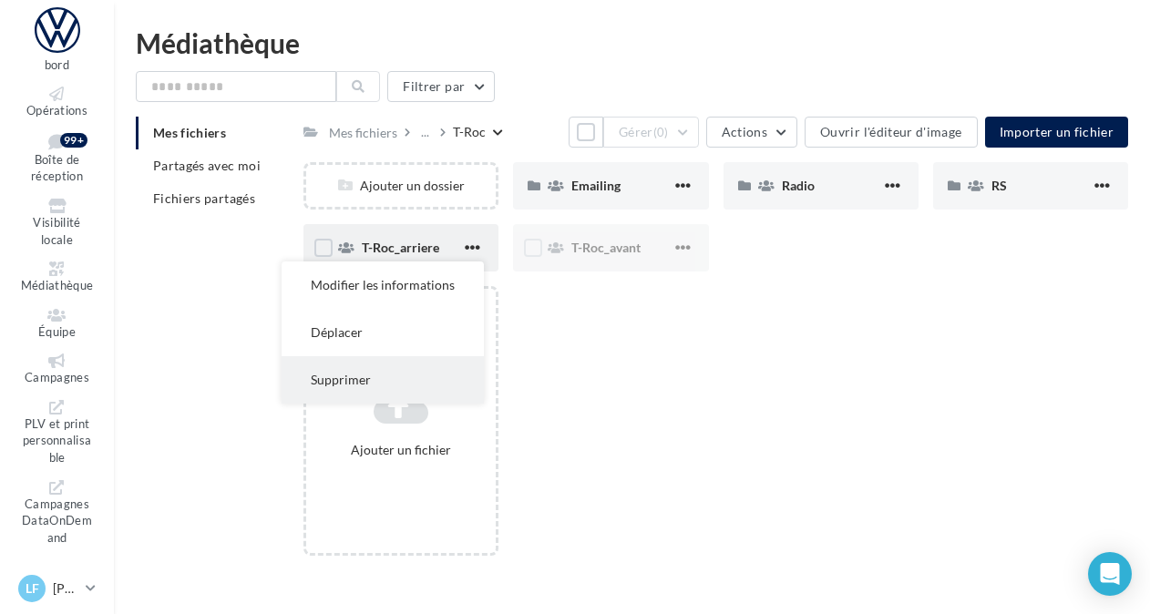
click at [383, 376] on button "Supprimer" at bounding box center [383, 379] width 202 height 47
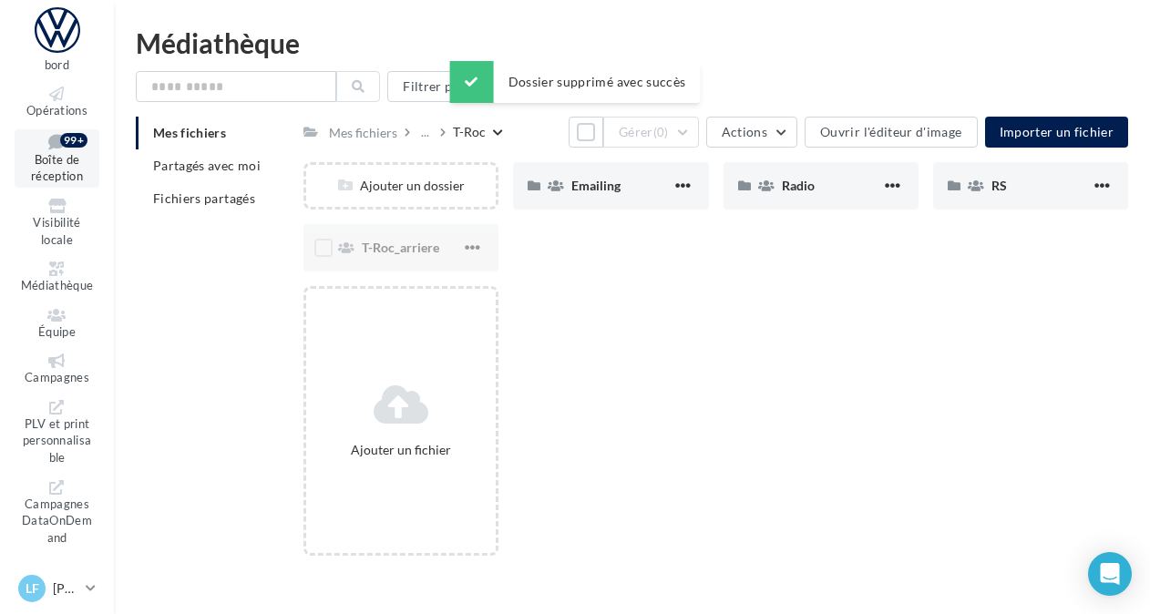
click at [44, 148] on icon at bounding box center [57, 141] width 74 height 17
